Goal: Information Seeking & Learning: Learn about a topic

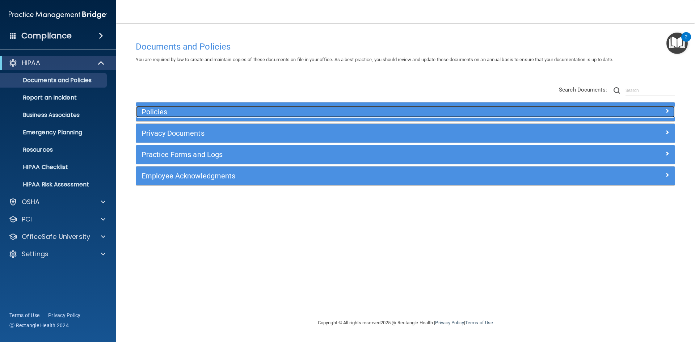
click at [158, 108] on h5 "Policies" at bounding box center [338, 112] width 393 height 8
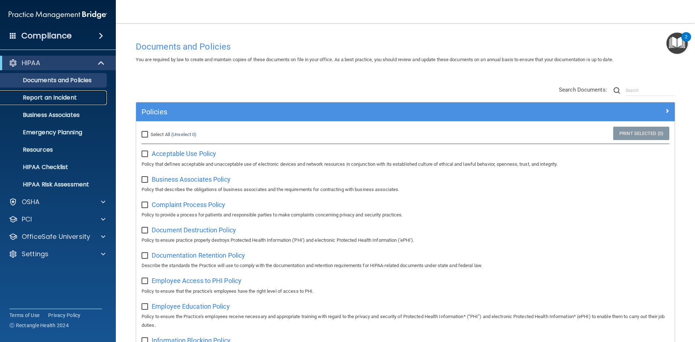
click at [29, 92] on link "Report an Incident" at bounding box center [50, 98] width 114 height 14
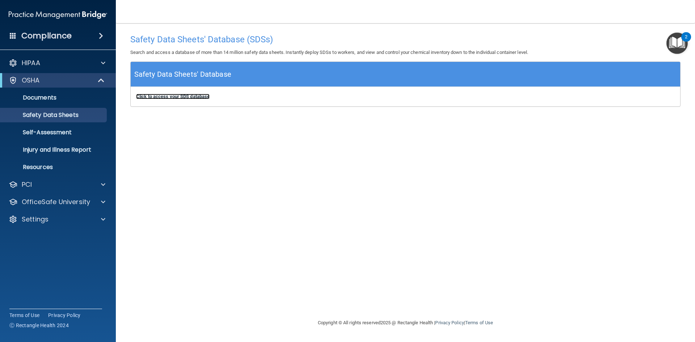
click at [183, 95] on b "Click to access your SDS database" at bounding box center [173, 96] width 74 height 5
click at [63, 135] on p "Self-Assessment" at bounding box center [54, 132] width 99 height 7
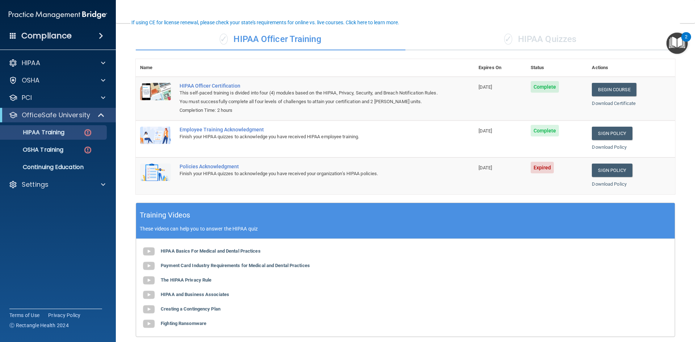
scroll to position [51, 0]
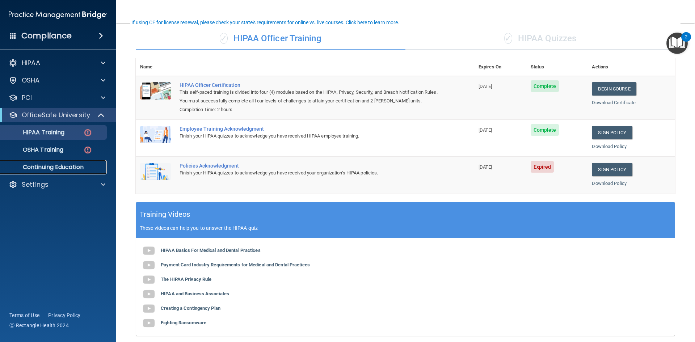
click at [43, 168] on p "Continuing Education" at bounding box center [54, 167] width 99 height 7
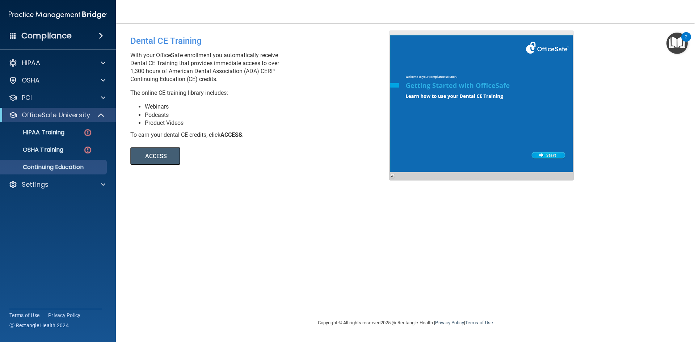
click at [145, 156] on button "ACCESS" at bounding box center [155, 155] width 50 height 17
click at [53, 177] on div "Settings" at bounding box center [58, 184] width 116 height 14
click at [55, 184] on div "Settings" at bounding box center [48, 184] width 90 height 9
click at [49, 213] on link "My Users" at bounding box center [50, 219] width 114 height 14
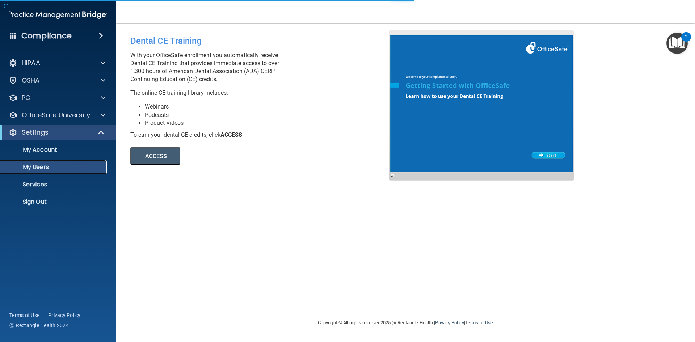
select select "20"
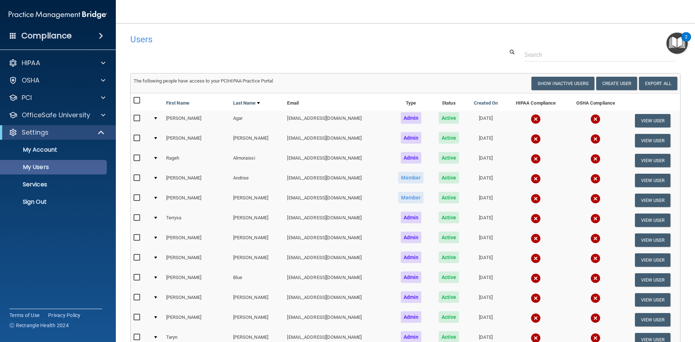
click at [49, 213] on div "HIPAA Documents and Policies Report an Incident Business Associates Emergency P…" at bounding box center [58, 134] width 116 height 162
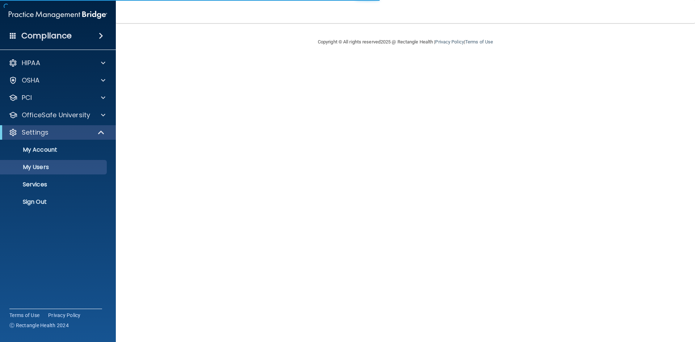
select select "20"
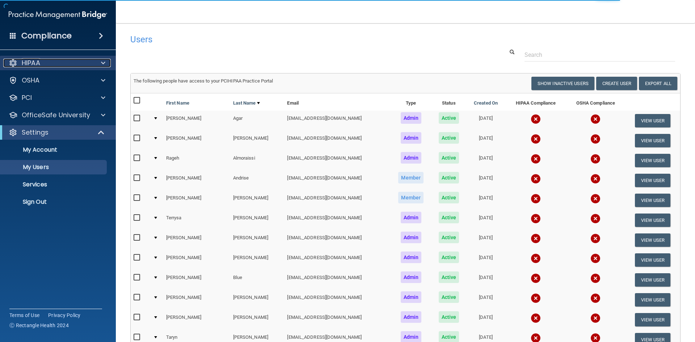
click at [54, 62] on div "HIPAA" at bounding box center [48, 63] width 90 height 9
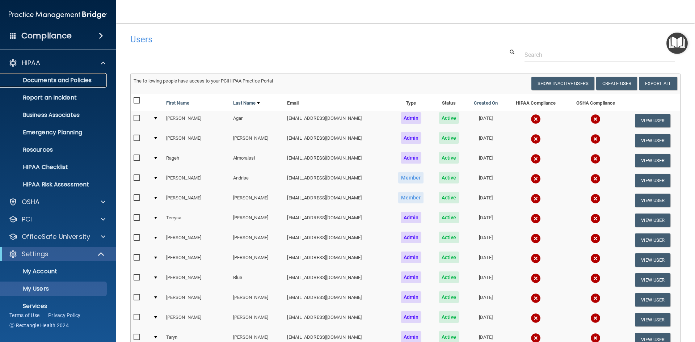
click at [49, 79] on p "Documents and Policies" at bounding box center [54, 80] width 99 height 7
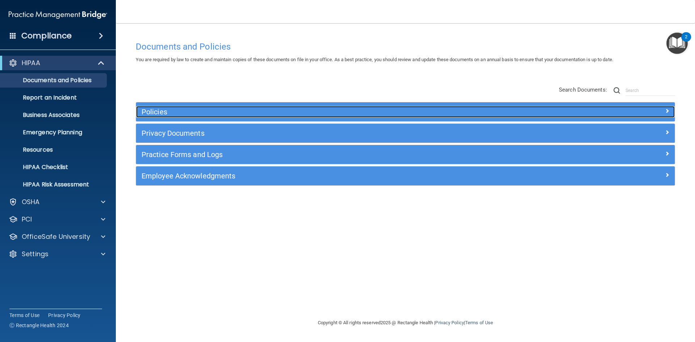
click at [163, 114] on h5 "Policies" at bounding box center [338, 112] width 393 height 8
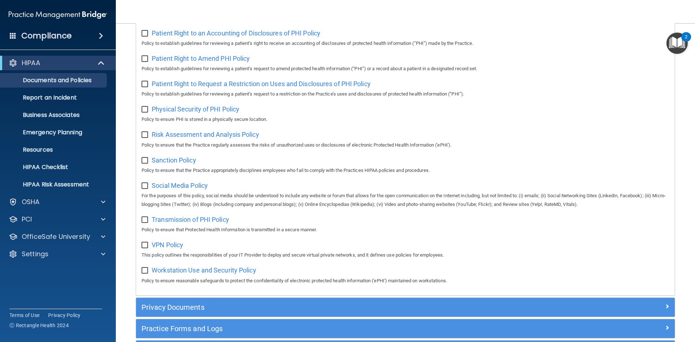
scroll to position [420, 0]
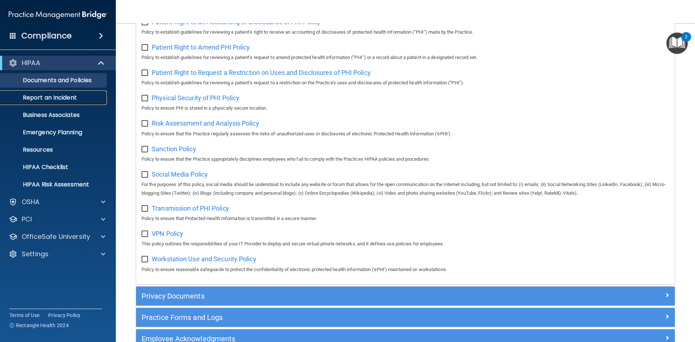
click at [33, 100] on p "Report an Incident" at bounding box center [54, 97] width 99 height 7
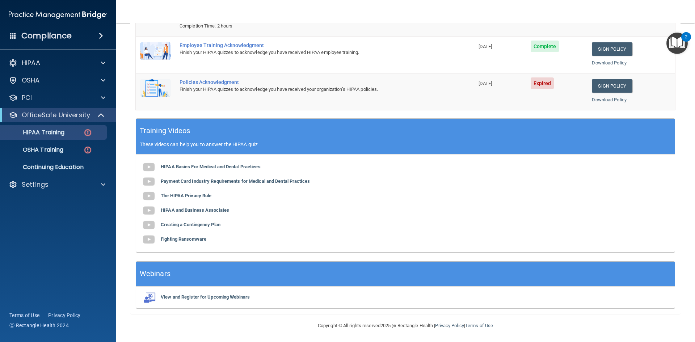
scroll to position [137, 0]
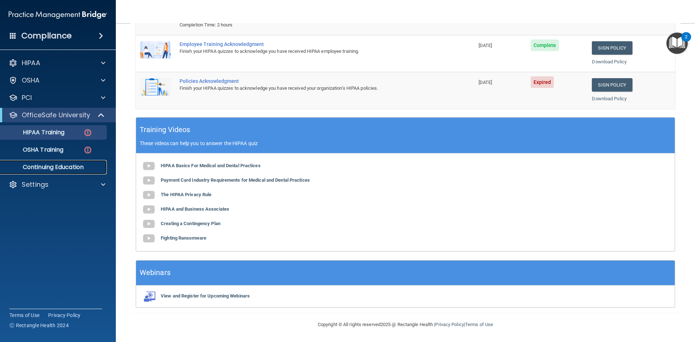
click at [51, 168] on p "Continuing Education" at bounding box center [54, 167] width 99 height 7
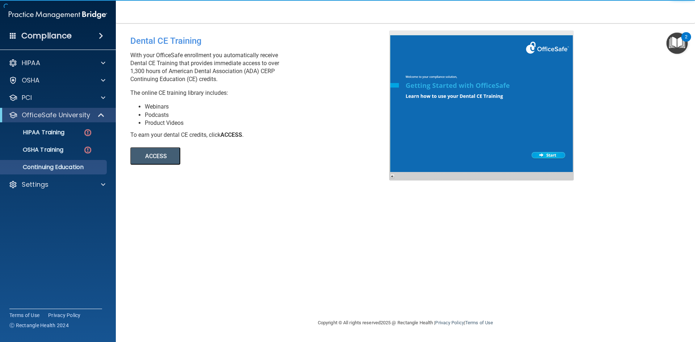
click at [148, 160] on button "ACCESS" at bounding box center [155, 155] width 50 height 17
